Goal: Contribute content: Contribute content

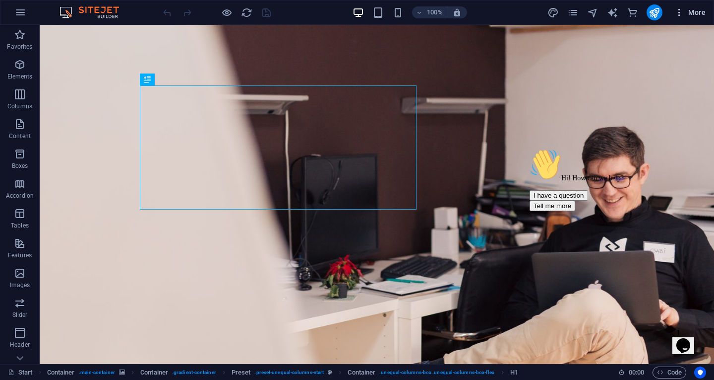
click at [686, 14] on span "More" at bounding box center [690, 12] width 31 height 10
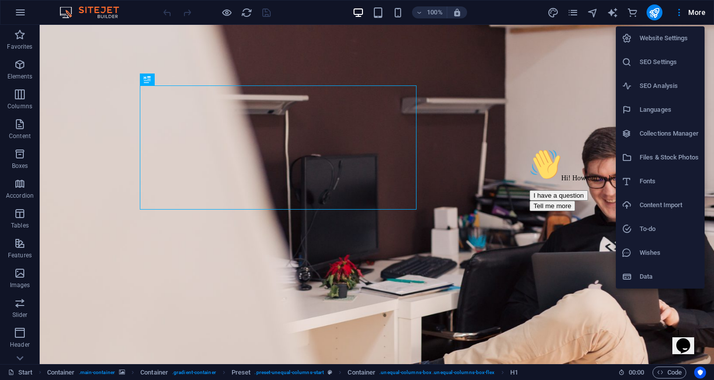
click at [666, 135] on h6 "Collections Manager" at bounding box center [669, 134] width 59 height 12
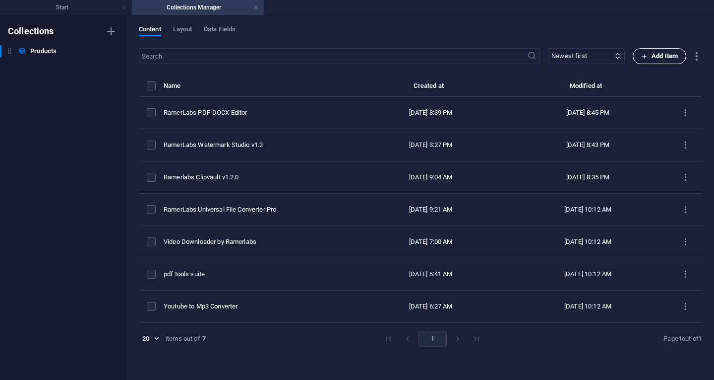
click at [661, 58] on span "Add Item" at bounding box center [659, 56] width 37 height 12
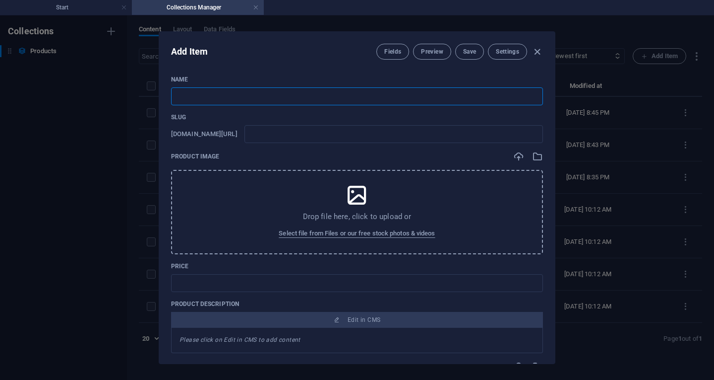
click at [252, 99] on input "text" at bounding box center [357, 96] width 372 height 18
click at [238, 99] on input "text" at bounding box center [357, 96] width 372 height 18
type input "R"
type input "r"
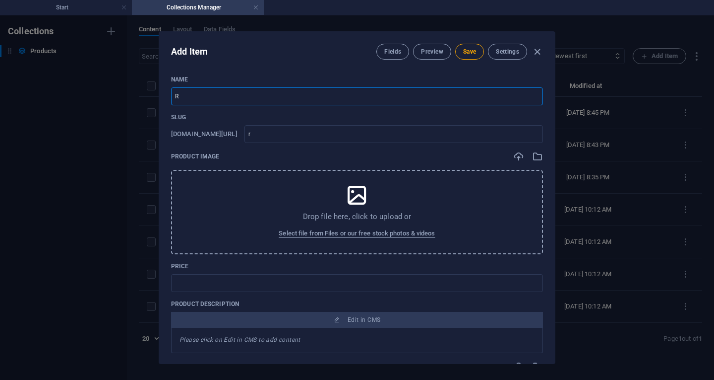
type input "Ra"
type input "ra"
type input "Ram"
type input "ram"
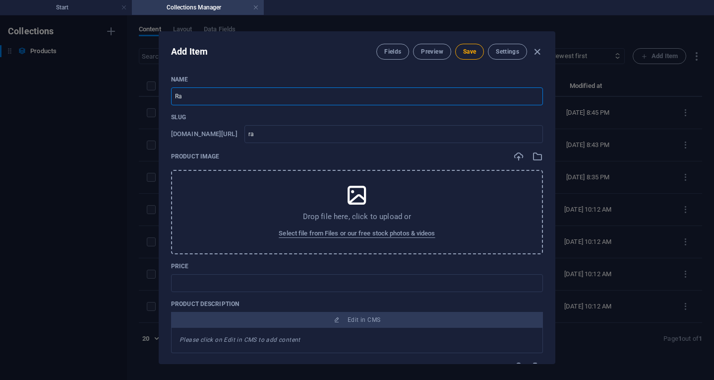
type input "ram"
type input "Rame"
type input "rame"
type input "[PERSON_NAME]"
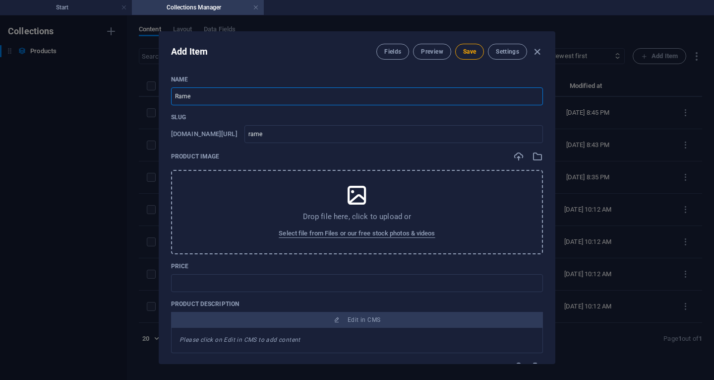
type input "[PERSON_NAME]"
type input "Ramerl"
type input "ramerl"
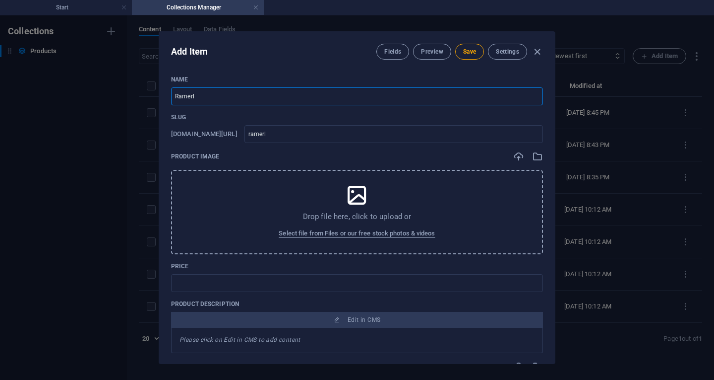
type input "Ramerla"
type input "ramerla"
type input "Ramerlab"
type input "ramerlab"
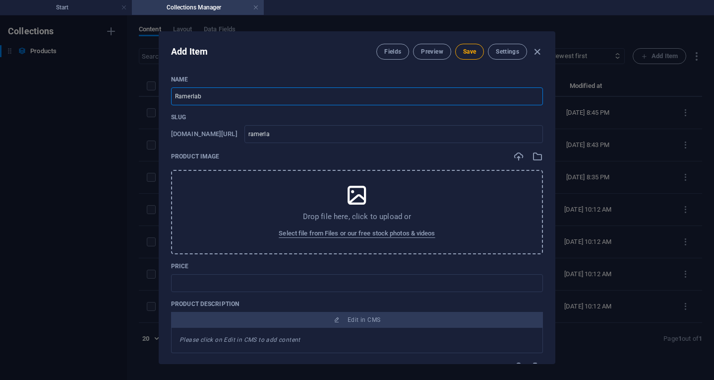
type input "ramerlab"
type input "Ramerlabs"
type input "ramerlabs"
type input "Ramerlabs T"
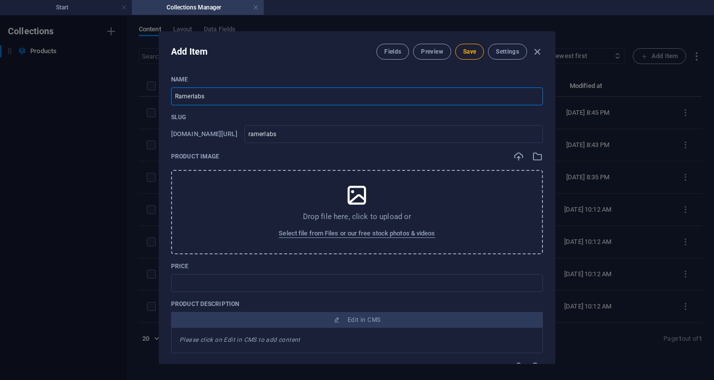
type input "ramerlabs-t"
type input "Ramerlabs Ta"
type input "ramerlabs-ta"
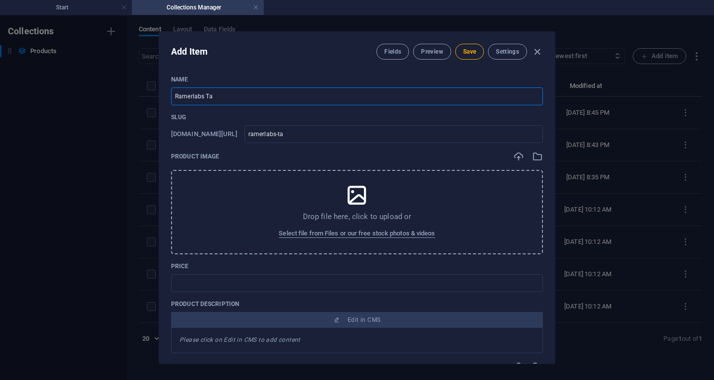
type input "Ramerlabs Tas"
type input "ramerlabs-tas"
type input "Ramerlabs Task"
type input "ramerlabs-task"
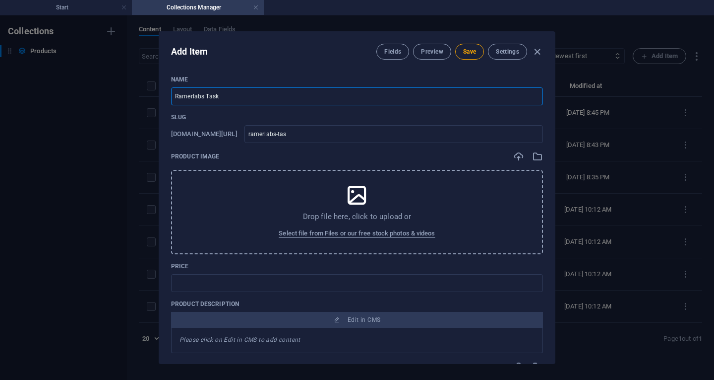
type input "ramerlabs-task"
type input "Ramerlabs Taskb"
type input "ramerlabs-taskb"
type input "Ramerlabs Taskbo"
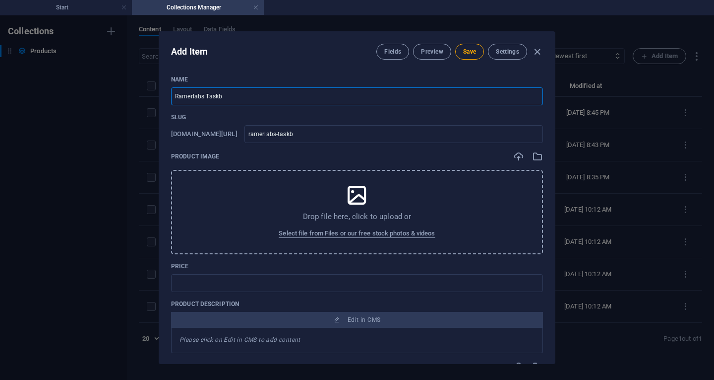
type input "ramerlabs-taskbo"
type input "Ramerlabs Taskboa"
type input "ramerlabs-taskboa"
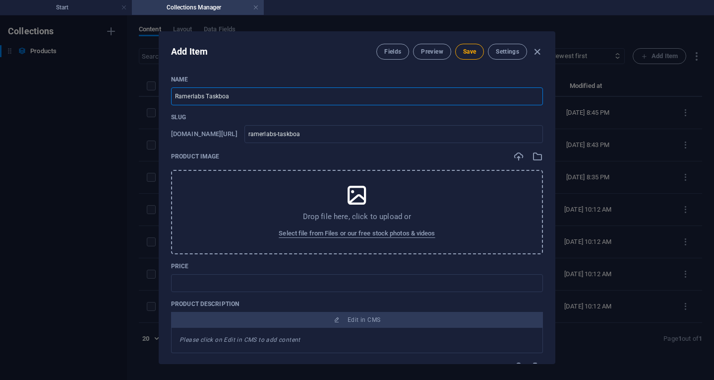
type input "Ramerlabs Taskboar"
type input "ramerlabs-taskboar"
type input "Ramerlabs Taskboard"
type input "ramerlabs-taskboard"
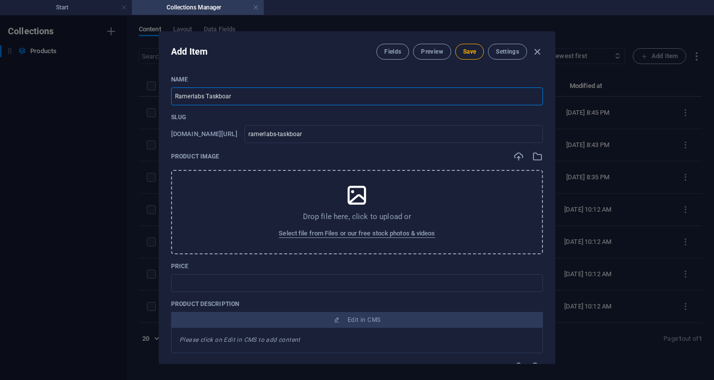
type input "ramerlabs-taskboard"
type input "Ramerlabs Taskboard P"
type input "ramerlabs-taskboard-p"
type input "Ramerlabs Taskboard Pr"
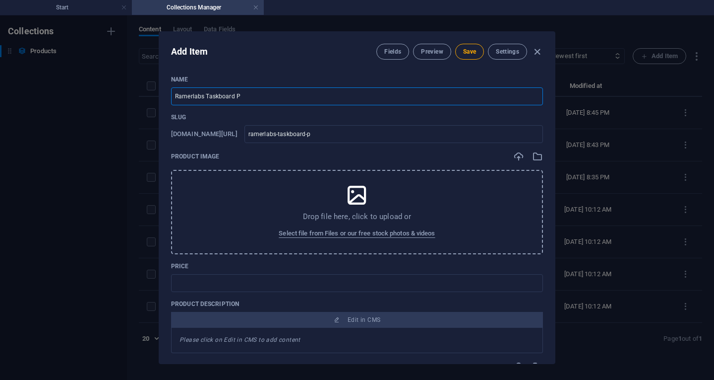
type input "ramerlabs-taskboard-pr"
type input "Ramerlabs Taskboard Pro"
type input "ramerlabs-taskboard-pro"
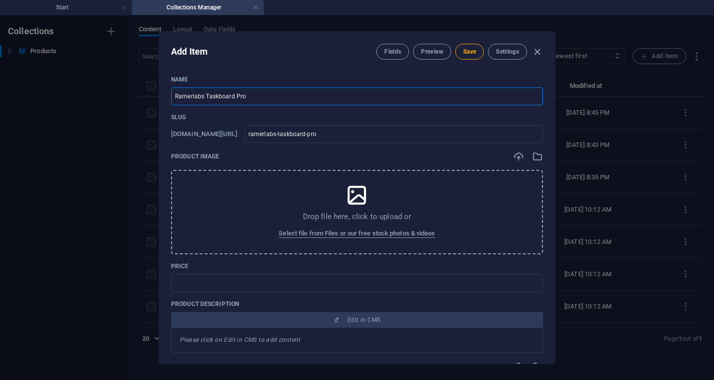
type input "Ramerlabs Taskboard Pro"
click at [356, 204] on icon at bounding box center [357, 195] width 25 height 25
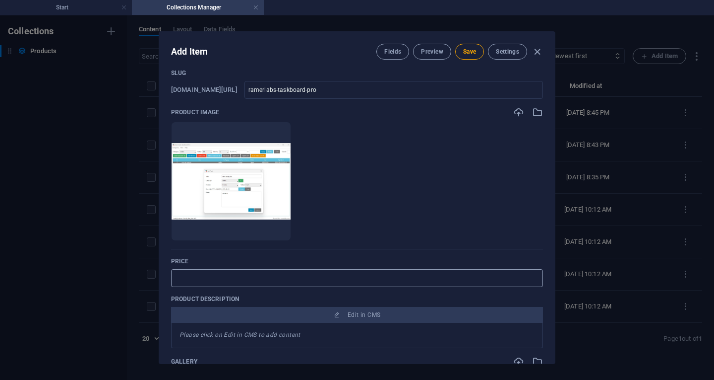
scroll to position [99, 0]
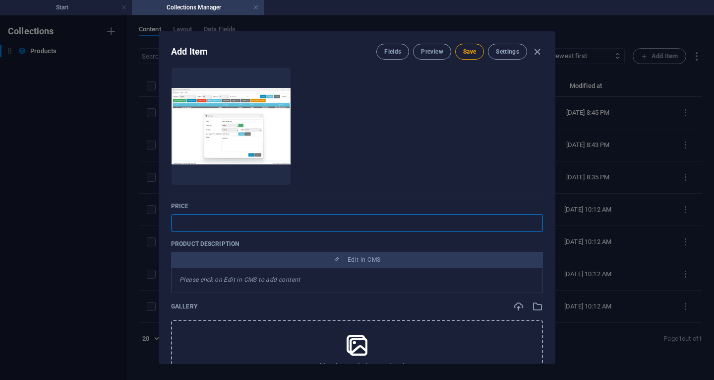
click at [296, 226] on input "text" at bounding box center [357, 223] width 372 height 18
click at [260, 226] on input "$ 20.00" at bounding box center [357, 223] width 372 height 18
type input "$ 20.00 One -Time"
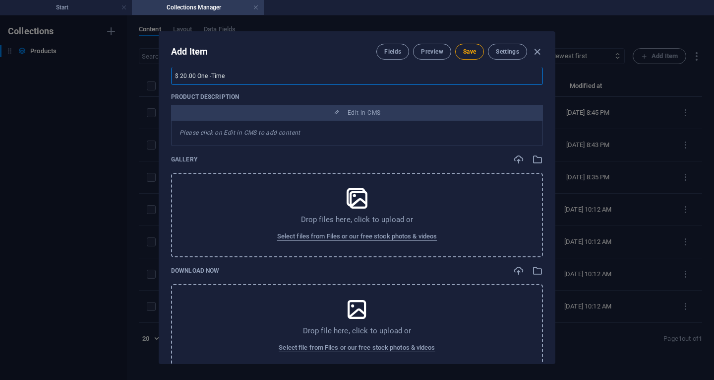
scroll to position [298, 0]
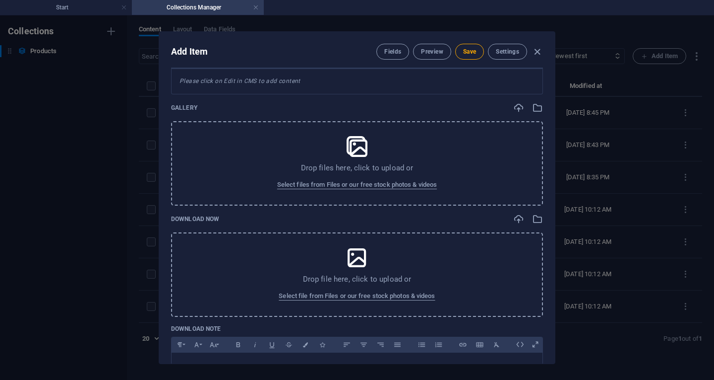
click at [356, 155] on icon at bounding box center [357, 146] width 25 height 25
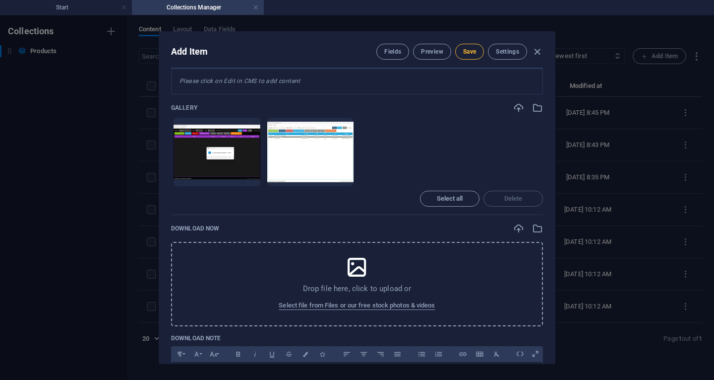
click at [464, 54] on span "Save" at bounding box center [469, 52] width 13 height 8
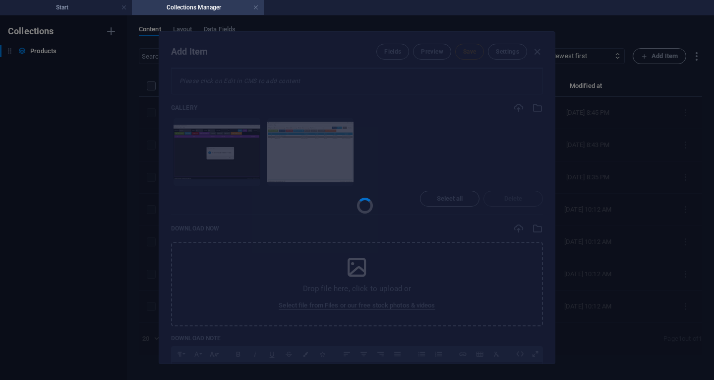
type input "ramerlabs-taskboard-pro"
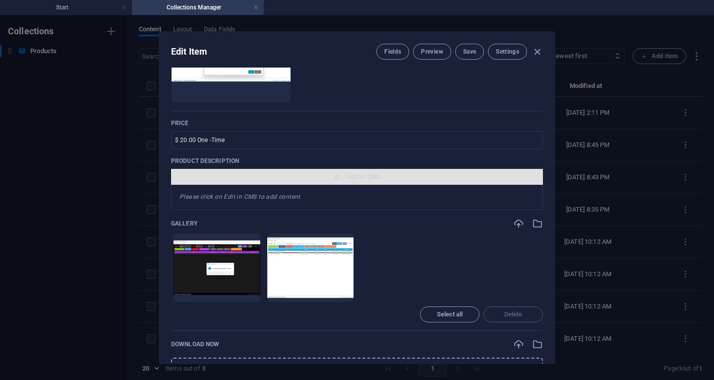
scroll to position [149, 0]
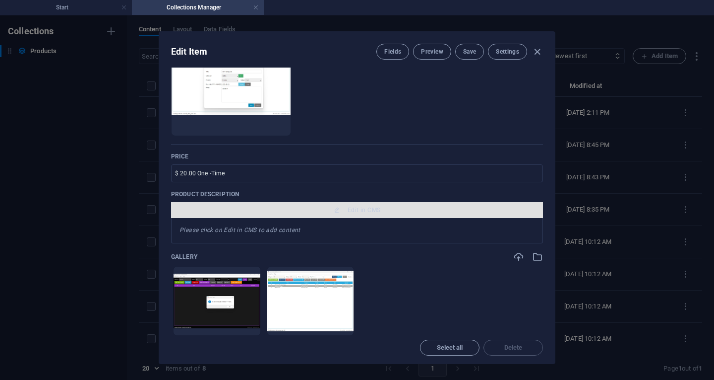
click at [370, 209] on span "Edit in CMS" at bounding box center [364, 210] width 33 height 8
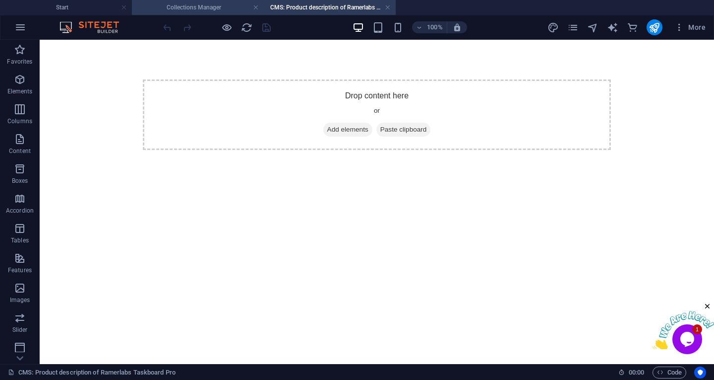
scroll to position [0, 0]
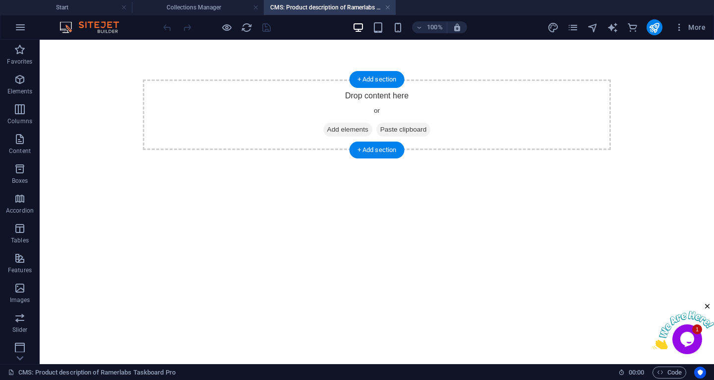
click at [337, 128] on span "Add elements" at bounding box center [347, 130] width 49 height 14
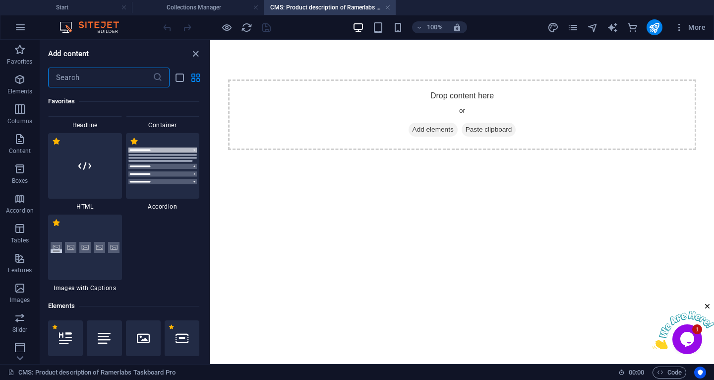
scroll to position [149, 0]
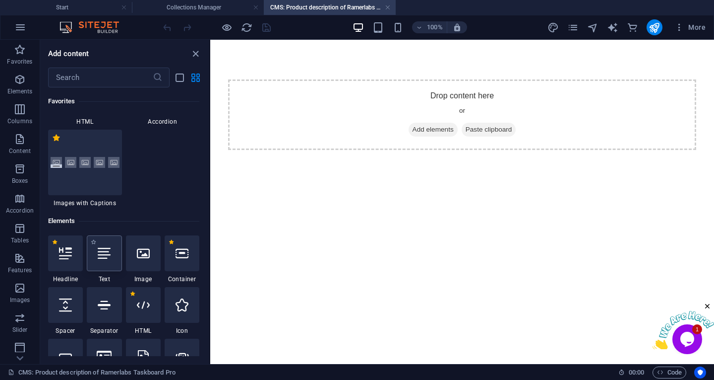
click at [109, 268] on div at bounding box center [104, 253] width 35 height 36
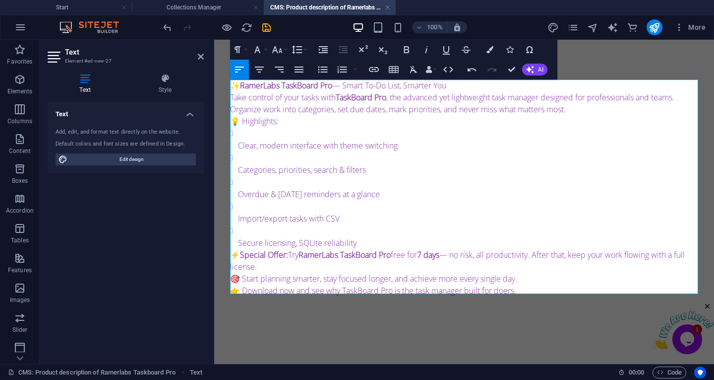
click at [470, 88] on p "✨ RamerLabs TaskBoard Pro — Smart To-Do List, Smarter You" at bounding box center [464, 85] width 468 height 12
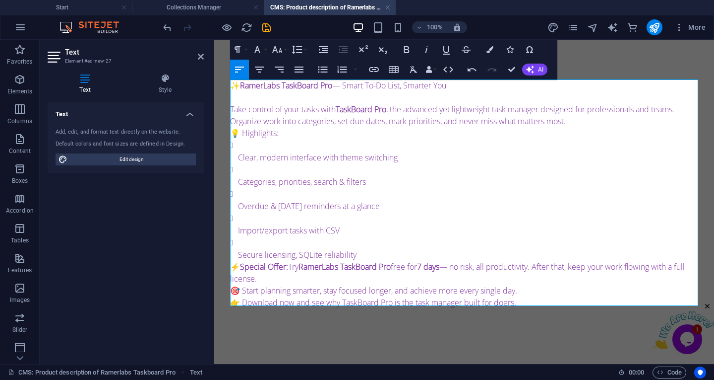
click at [372, 256] on p "Secure licensing, SQLite reliability" at bounding box center [468, 255] width 460 height 12
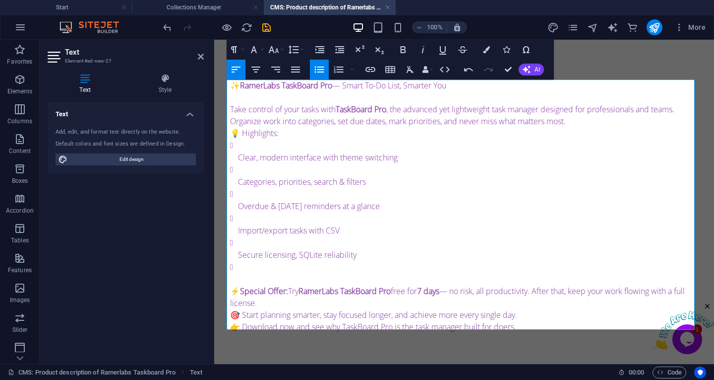
click at [274, 299] on p "⚡ Special Offer: Try RamerLabs TaskBoard Pro free for 7 days — no risk, all pro…" at bounding box center [464, 297] width 468 height 24
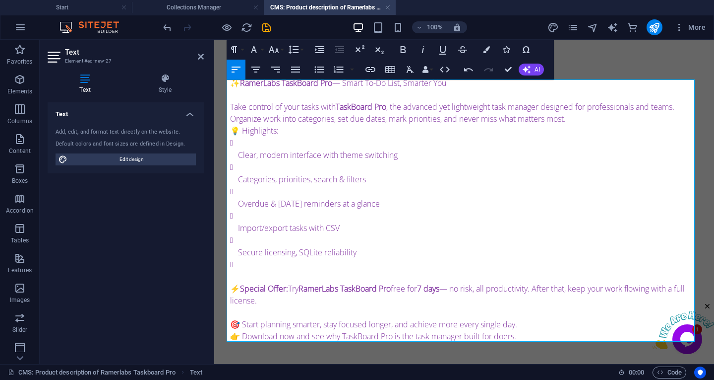
scroll to position [17, 0]
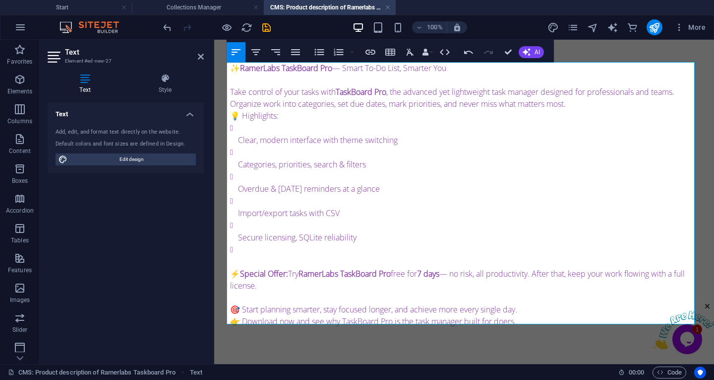
click at [547, 307] on p "🎯 Start planning smarter, stay focused longer, and achieve more every single da…" at bounding box center [464, 309] width 468 height 12
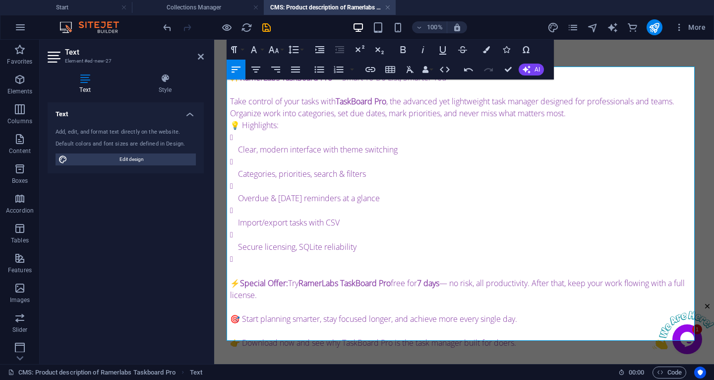
scroll to position [0, 0]
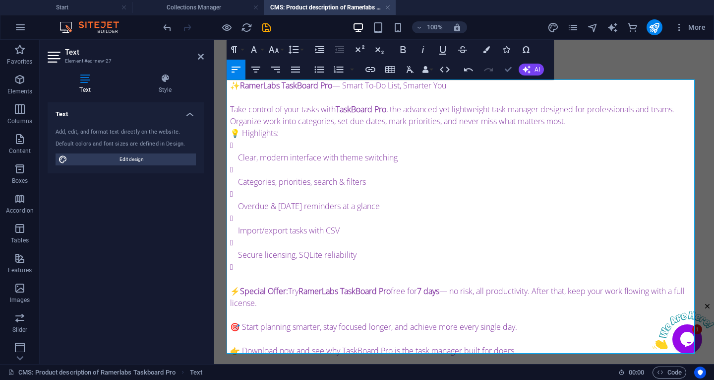
drag, startPoint x: 510, startPoint y: 70, endPoint x: 470, endPoint y: 30, distance: 56.8
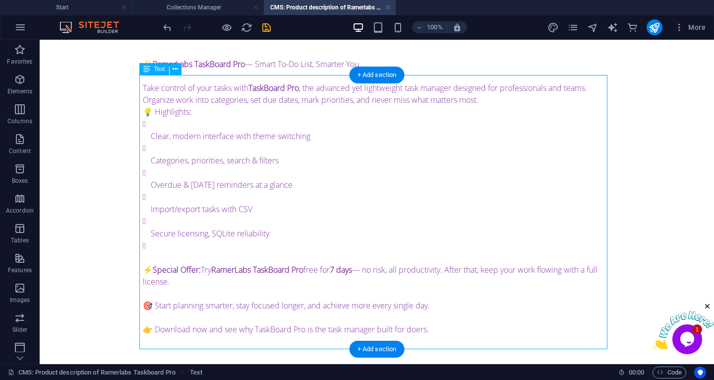
scroll to position [29, 0]
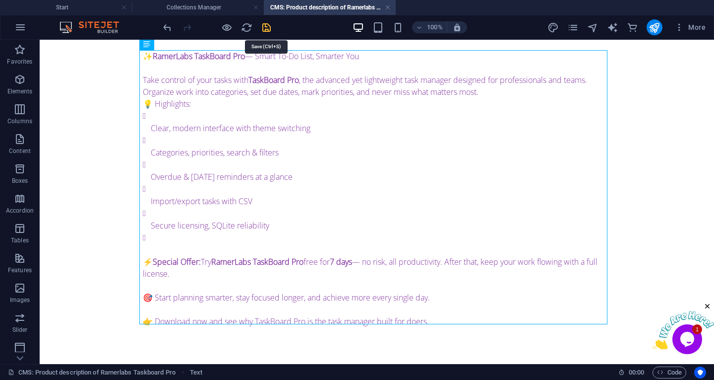
click at [268, 29] on icon "save" at bounding box center [266, 27] width 11 height 11
drag, startPoint x: 207, startPoint y: 11, endPoint x: 208, endPoint y: 23, distance: 11.9
click at [199, 3] on h4 "Collections Manager" at bounding box center [198, 7] width 132 height 11
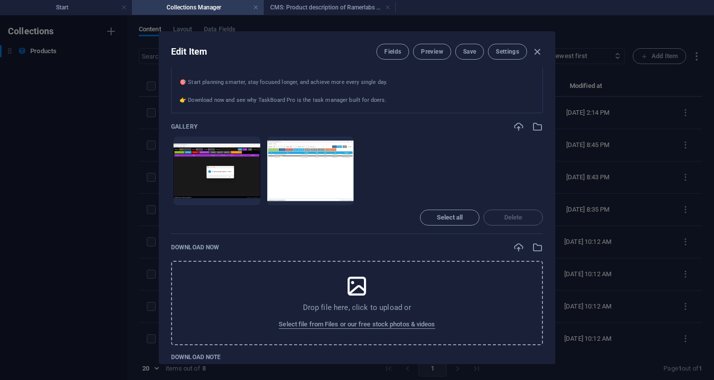
scroll to position [397, 0]
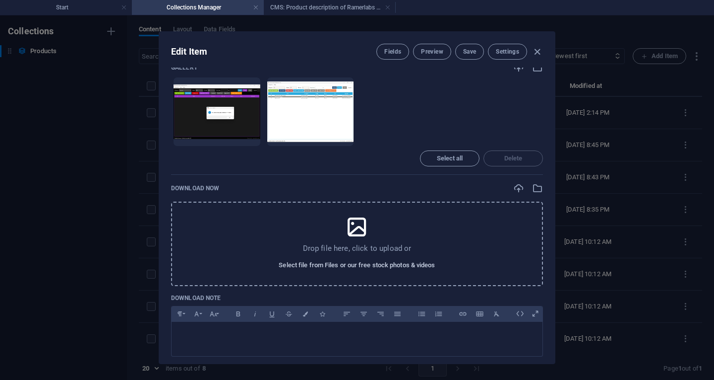
click at [336, 263] on span "Select file from Files or our free stock photos & videos" at bounding box center [357, 265] width 156 height 12
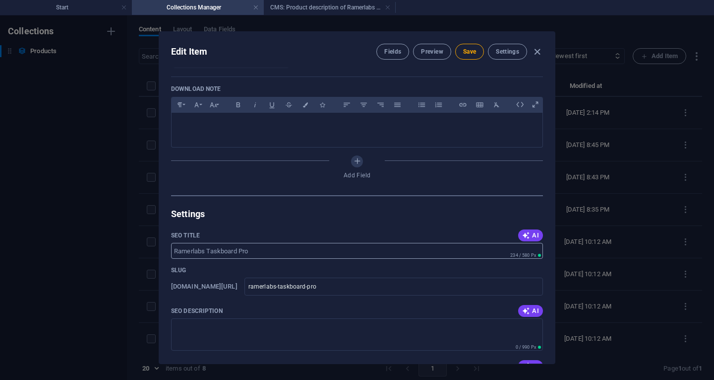
scroll to position [744, 0]
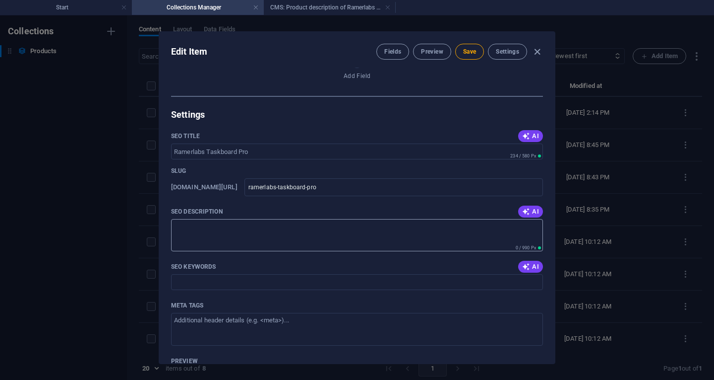
click at [239, 239] on textarea "SEO Description" at bounding box center [357, 235] width 372 height 32
paste textarea "RamerLabs TaskBoard Pro is an advanced to-do list and task manager for Windows …"
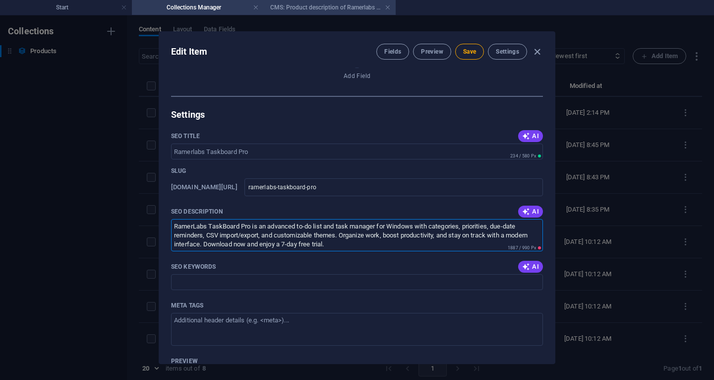
type textarea "RamerLabs TaskBoard Pro is an advanced to-do list and task manager for Windows …"
click at [249, 280] on input "SEO Keywords" at bounding box center [357, 282] width 372 height 16
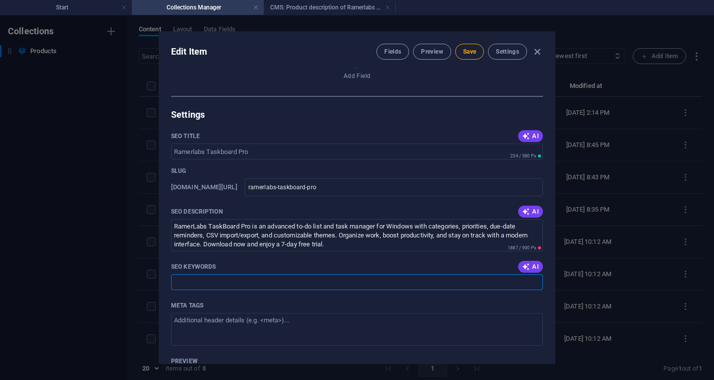
paste input "task manager software, to do list app, windows task manager tool, productivity …"
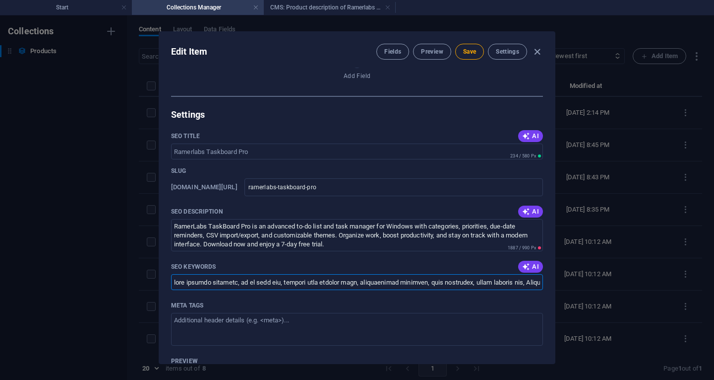
scroll to position [0, 3366]
type input "task manager software, to do list app, windows task manager tool, productivity …"
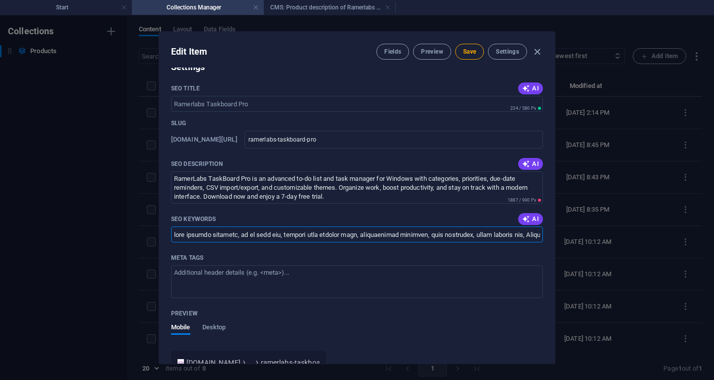
scroll to position [843, 0]
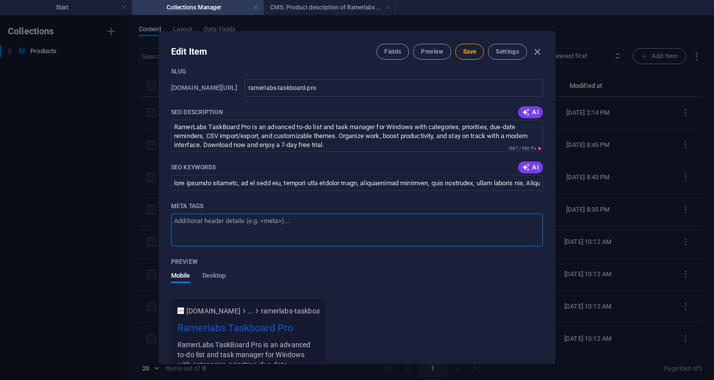
click at [301, 225] on textarea "Meta tags ​" at bounding box center [357, 229] width 372 height 32
paste textarea "<!-- Lore Ipsu dol SitamEtco AdipIscin Eli --> <sedd eius="tempo" incidid="Utla…"
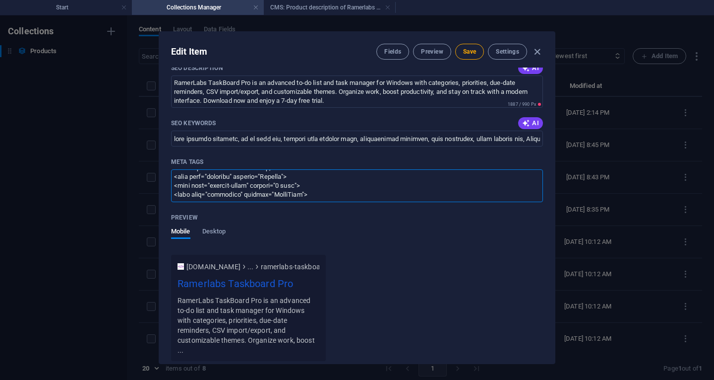
scroll to position [943, 0]
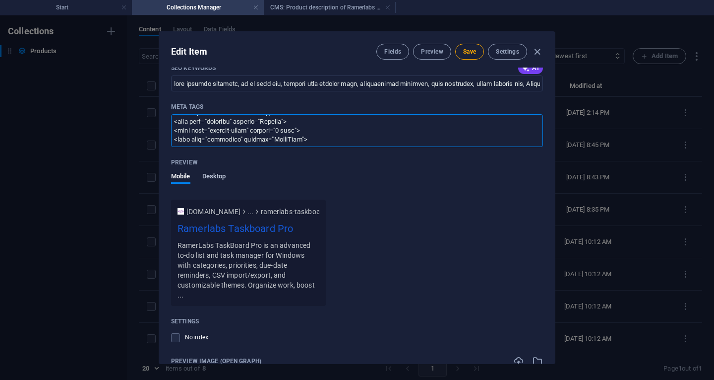
type textarea "<!-- Lore Ipsu dol SitamEtco AdipIscin Eli --> <sedd eius="tempo" incidid="Utla…"
click at [213, 173] on span "Desktop" at bounding box center [214, 177] width 24 height 14
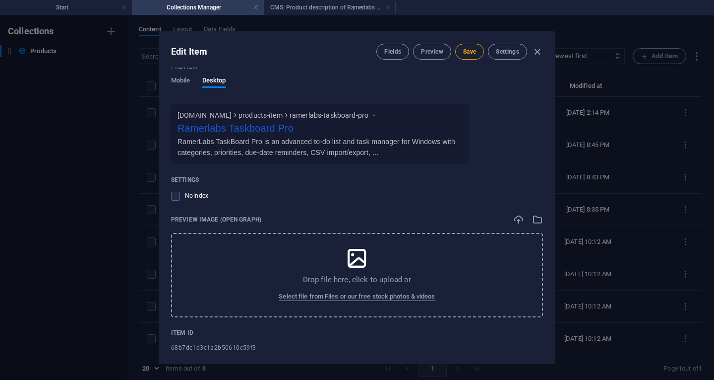
scroll to position [1042, 0]
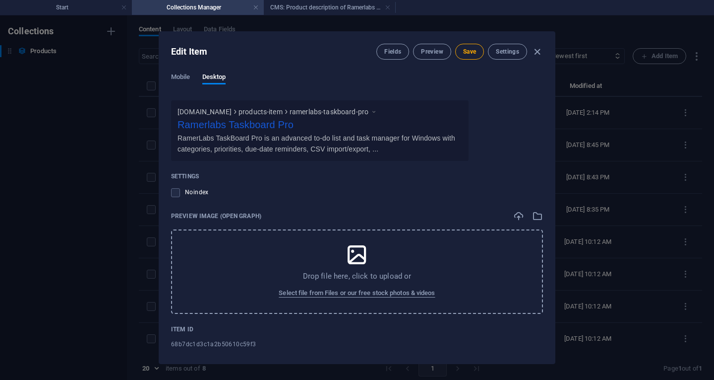
click at [357, 266] on icon at bounding box center [357, 254] width 25 height 25
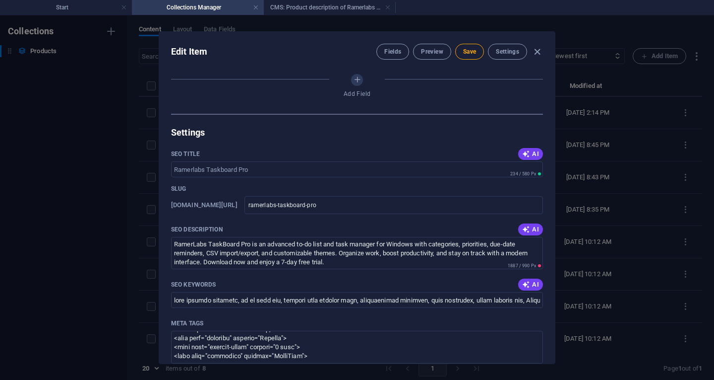
scroll to position [642, 0]
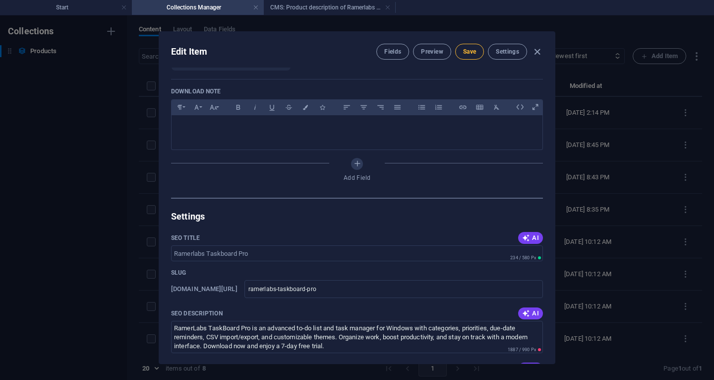
click at [463, 54] on span "Save" at bounding box center [469, 52] width 13 height 8
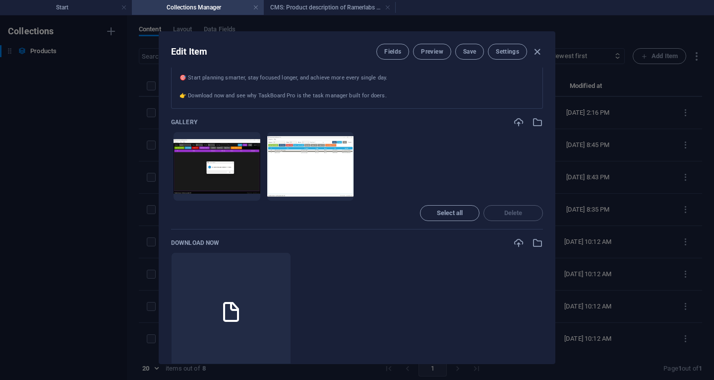
scroll to position [295, 0]
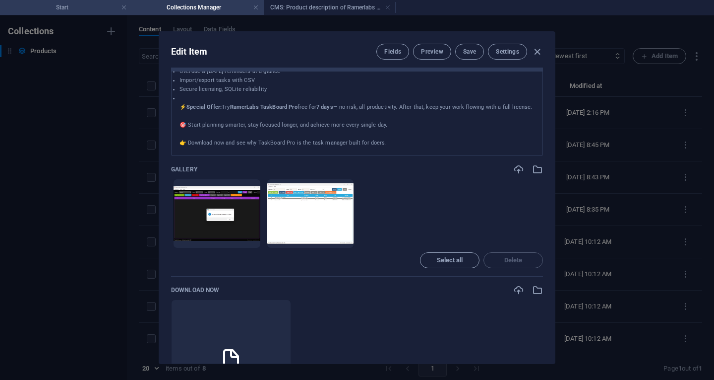
click at [55, 13] on li "Start" at bounding box center [66, 7] width 132 height 15
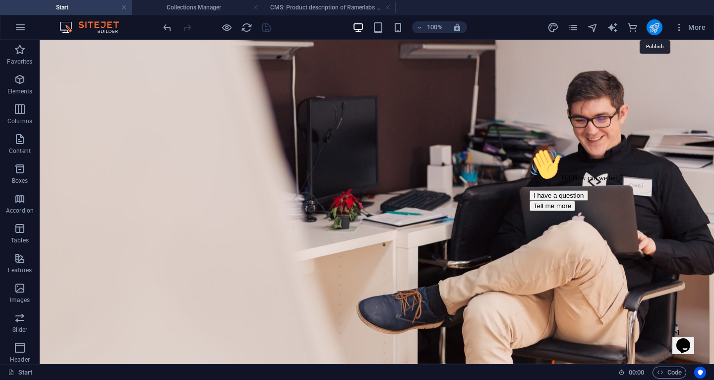
click at [650, 25] on icon "publish" at bounding box center [654, 27] width 11 height 11
